Goal: Transaction & Acquisition: Purchase product/service

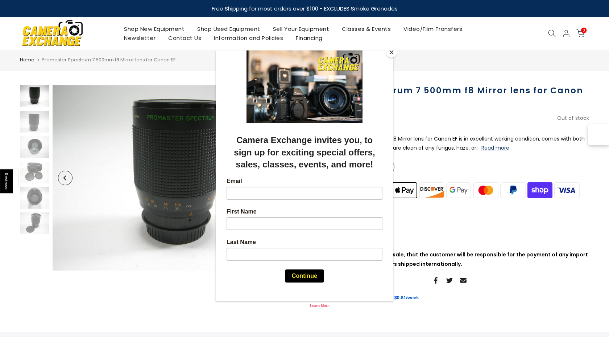
click at [35, 154] on div at bounding box center [304, 168] width 609 height 337
click at [33, 174] on div at bounding box center [304, 168] width 609 height 337
click at [33, 139] on div at bounding box center [304, 168] width 609 height 337
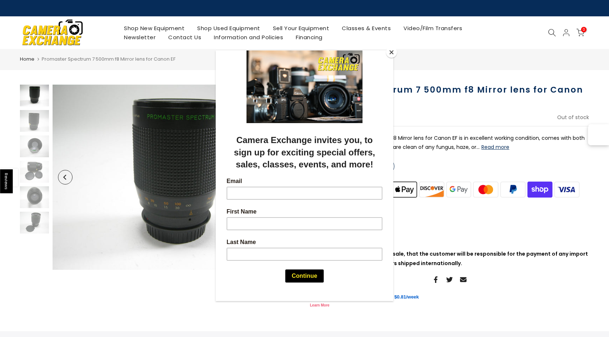
click at [393, 53] on button "Close" at bounding box center [391, 52] width 11 height 11
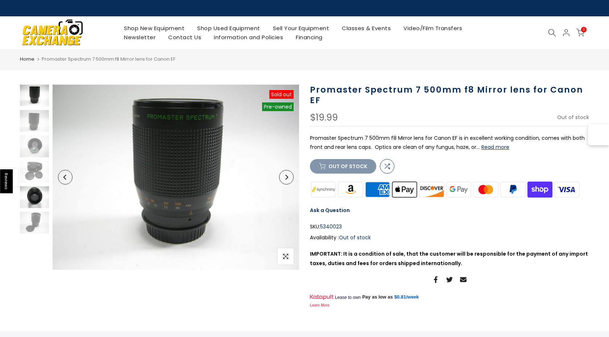
click at [32, 198] on img at bounding box center [34, 197] width 29 height 22
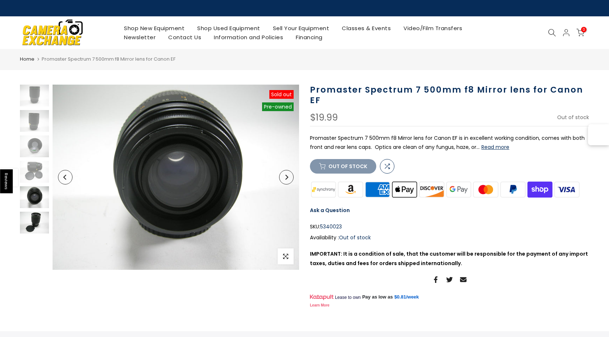
click at [38, 225] on img at bounding box center [34, 222] width 29 height 22
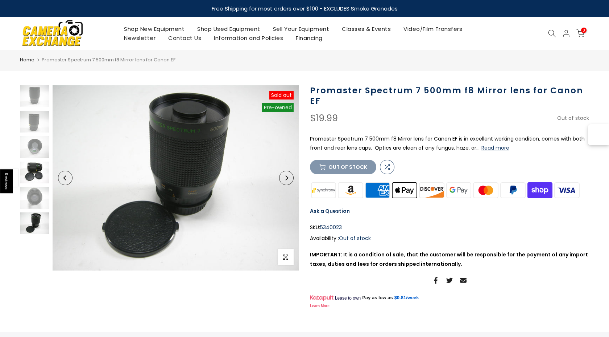
click at [37, 163] on img at bounding box center [34, 172] width 29 height 22
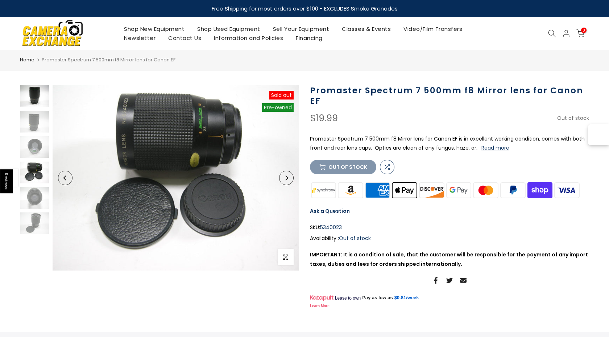
click at [36, 99] on img at bounding box center [34, 96] width 29 height 22
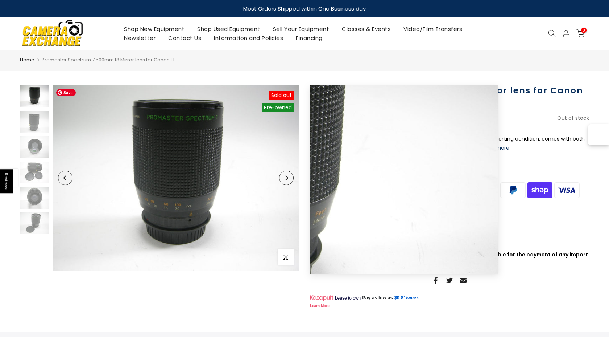
click at [288, 181] on button "Next" at bounding box center [286, 178] width 15 height 15
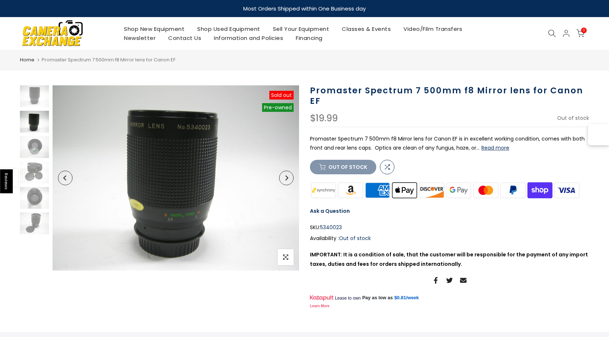
click at [288, 181] on button "Next" at bounding box center [286, 178] width 15 height 15
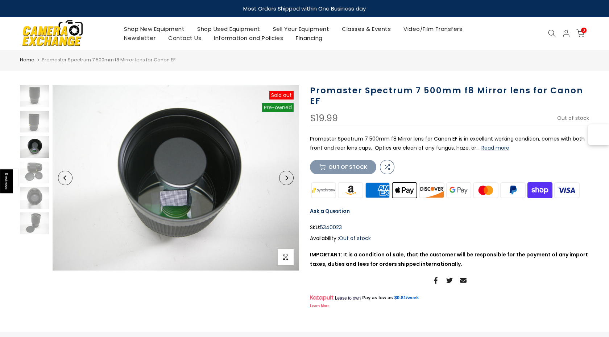
click at [288, 181] on button "Next" at bounding box center [286, 178] width 15 height 15
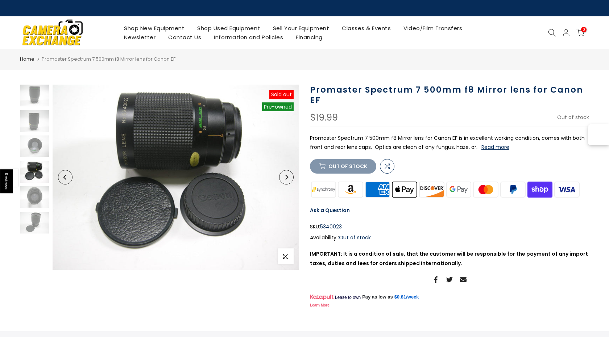
click at [288, 181] on button "Next" at bounding box center [286, 177] width 15 height 15
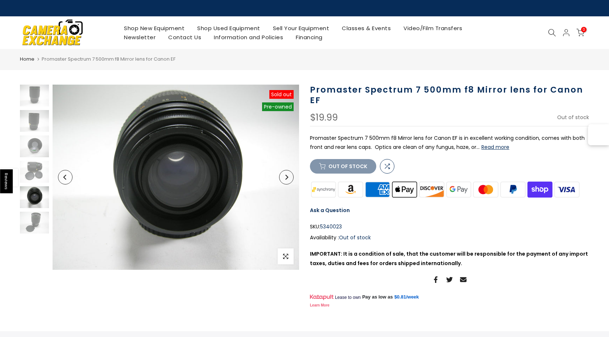
click at [288, 181] on button "Next" at bounding box center [286, 177] width 15 height 15
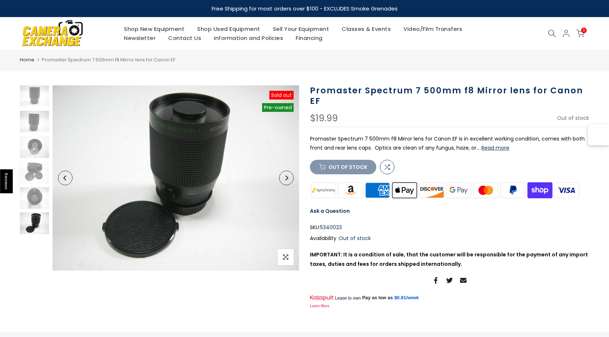
click at [288, 181] on button "Next" at bounding box center [286, 178] width 15 height 15
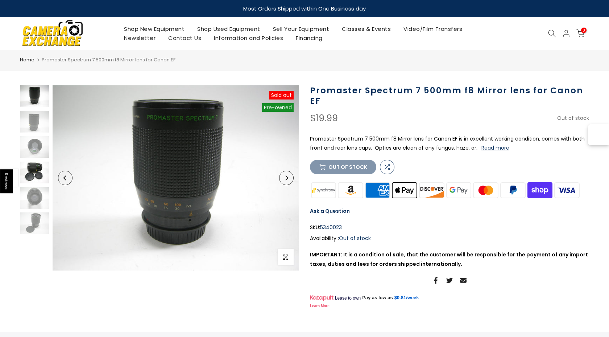
click at [33, 171] on img at bounding box center [34, 172] width 29 height 22
